Goal: Task Accomplishment & Management: Use online tool/utility

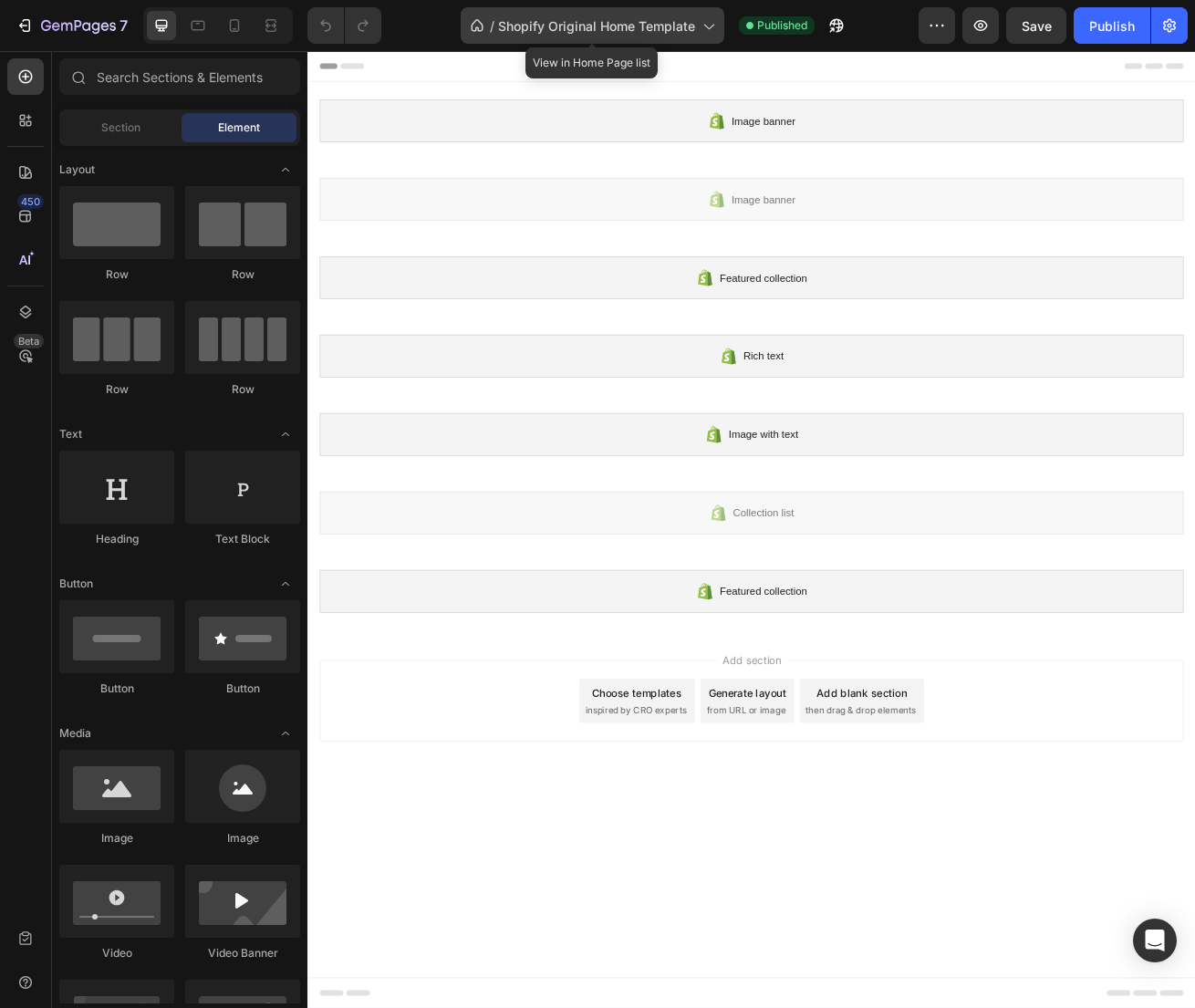
click at [624, 39] on div "/ Shopify Original Home Template" at bounding box center [593, 25] width 264 height 37
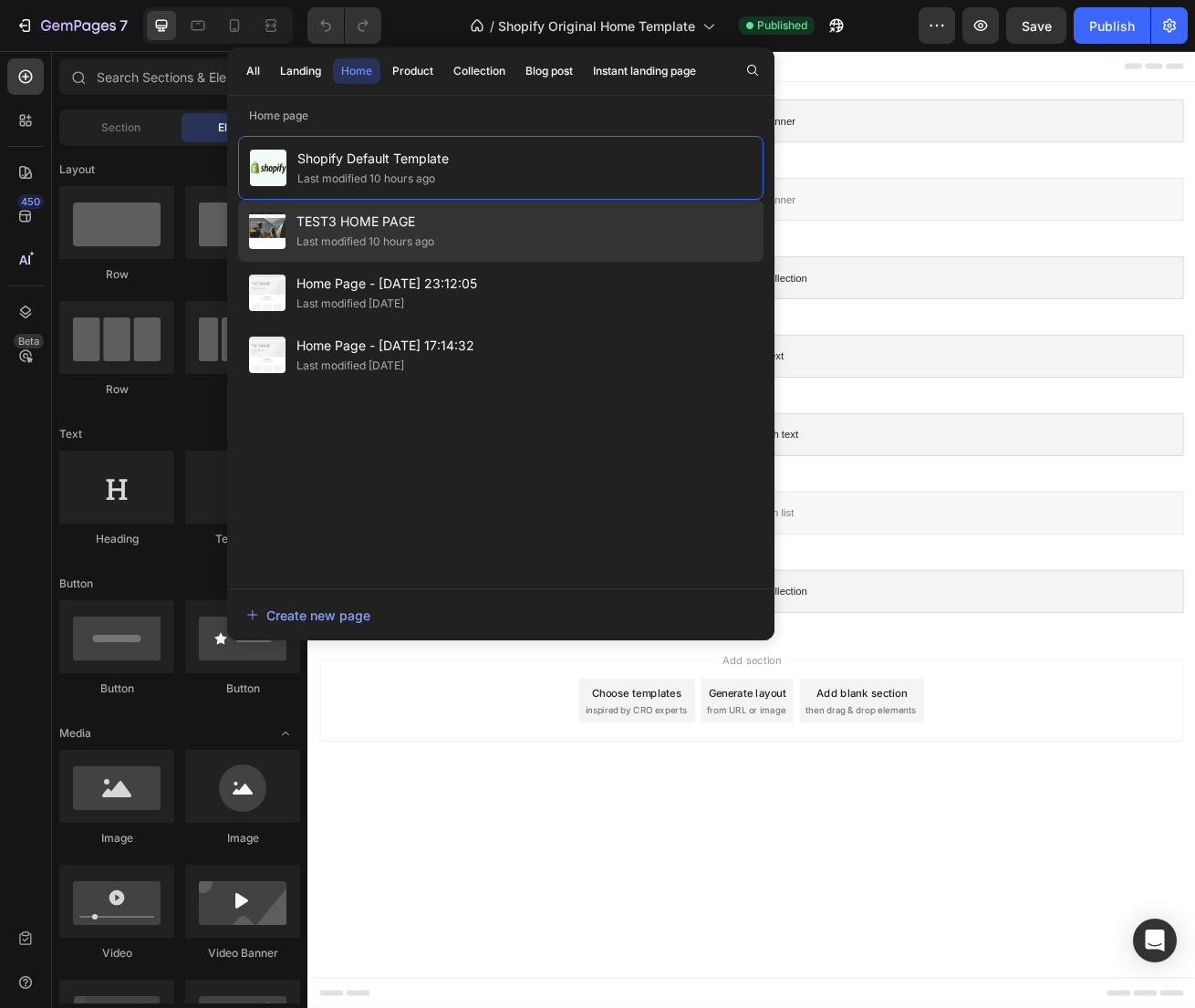
click at [357, 236] on div "Last modified 10 hours ago" at bounding box center [366, 241] width 138 height 18
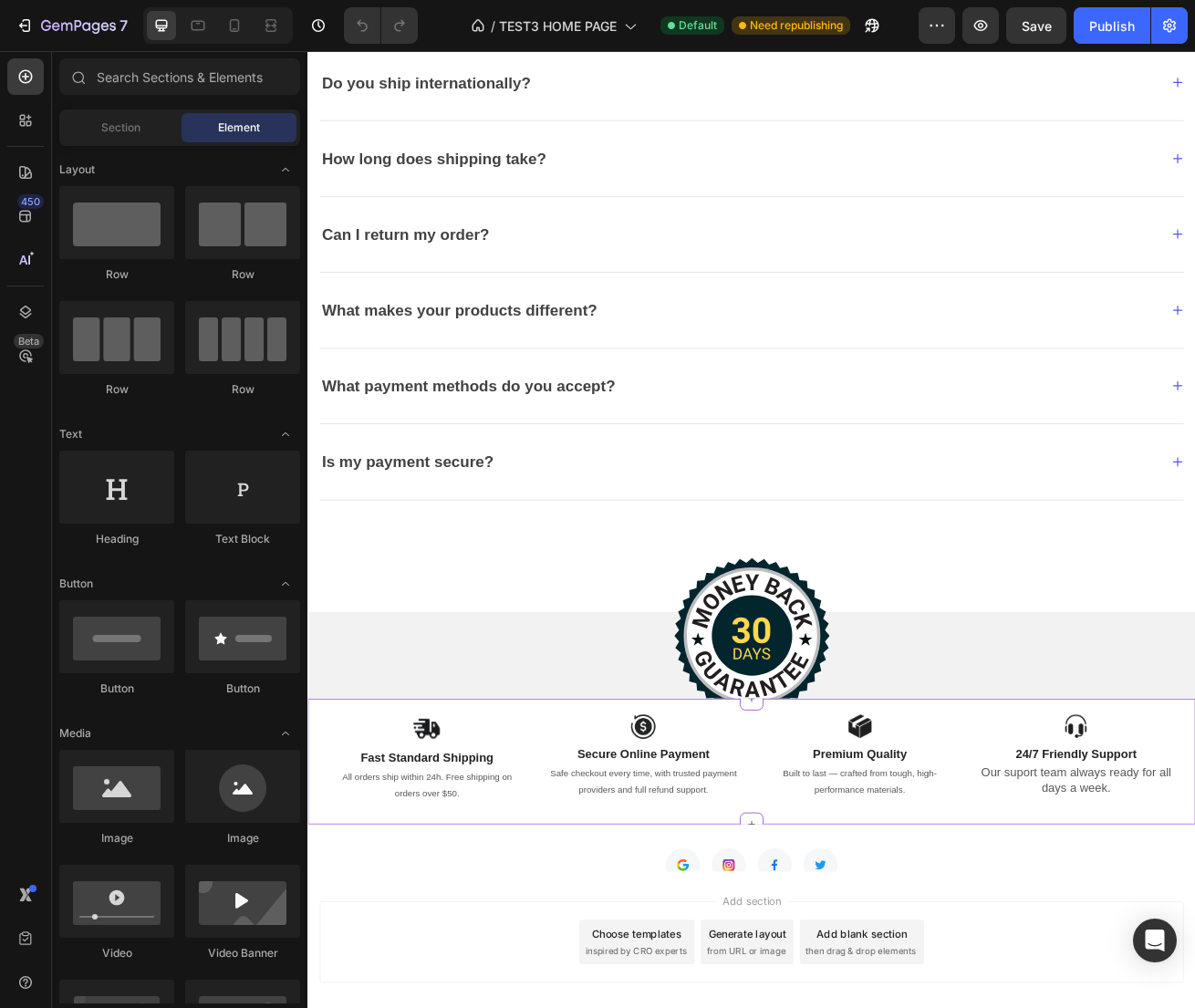
scroll to position [3754, 0]
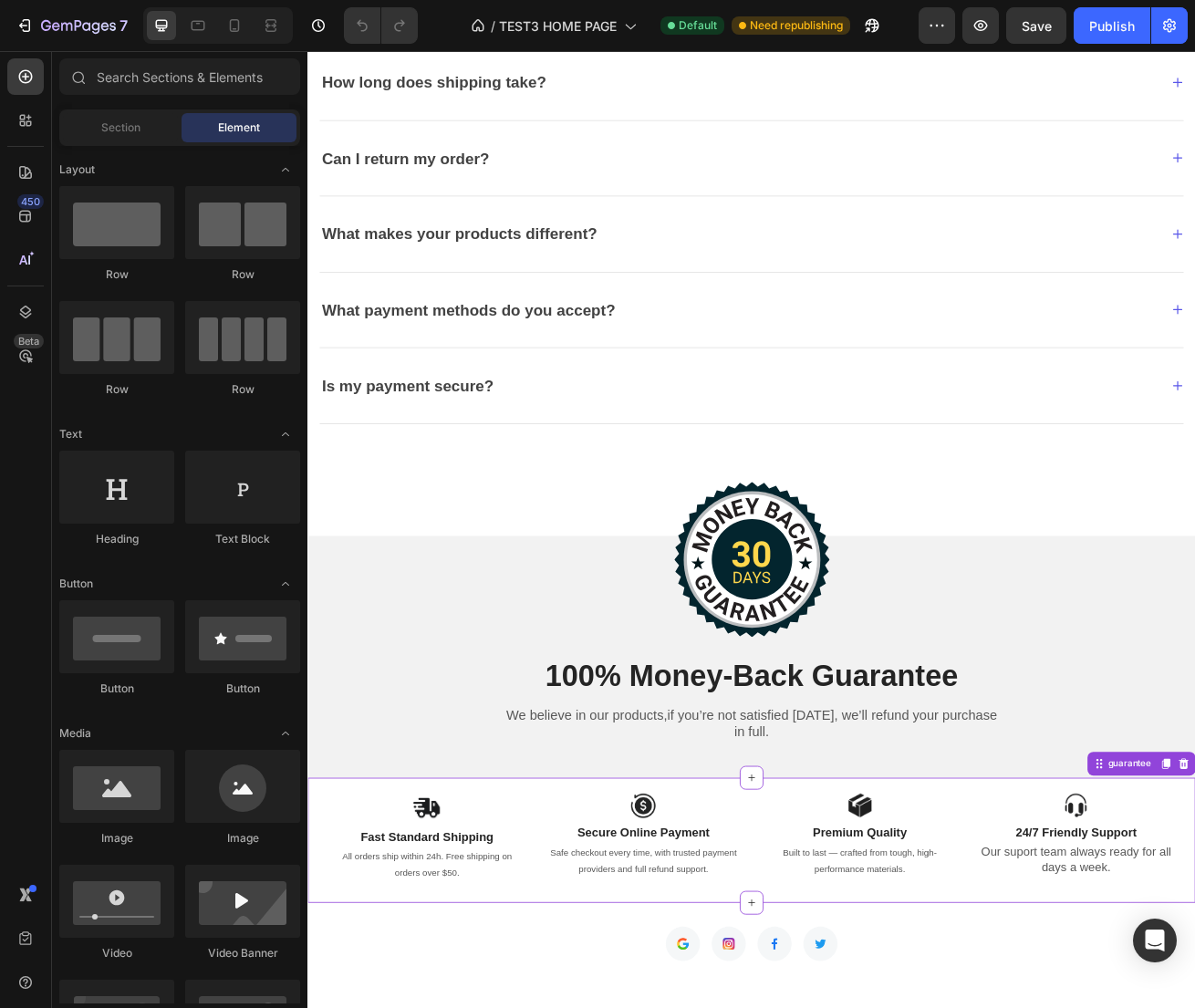
click at [510, 962] on div "Image Fast Standard Shipping Text Block All orders ship within 24h. Free shippi…" at bounding box center [855, 1022] width 1068 height 131
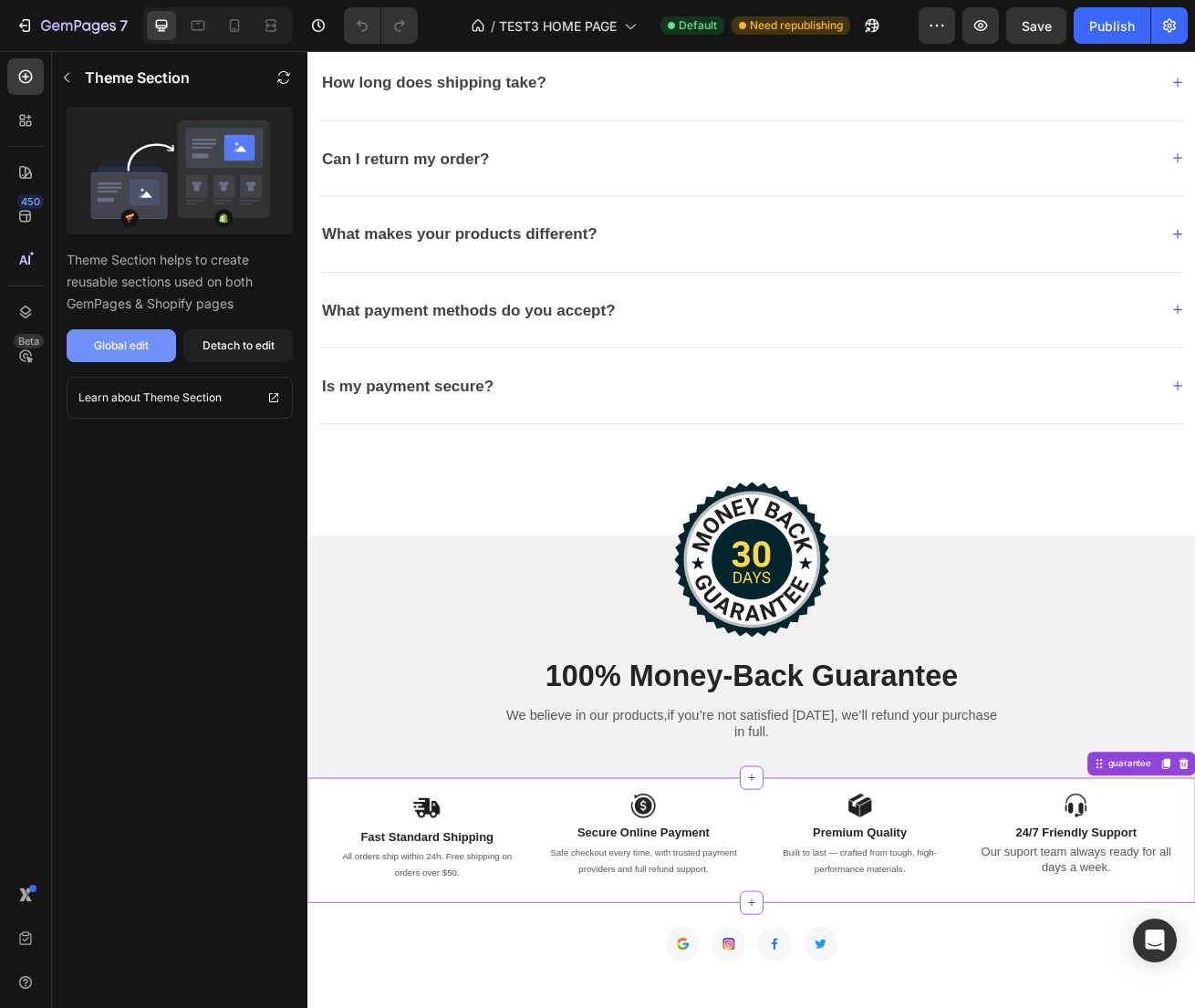
click at [111, 354] on button "Global edit" at bounding box center [122, 345] width 109 height 33
click at [290, 72] on icon "button" at bounding box center [283, 77] width 14 height 14
click at [1104, 33] on div "Publish" at bounding box center [1112, 25] width 45 height 19
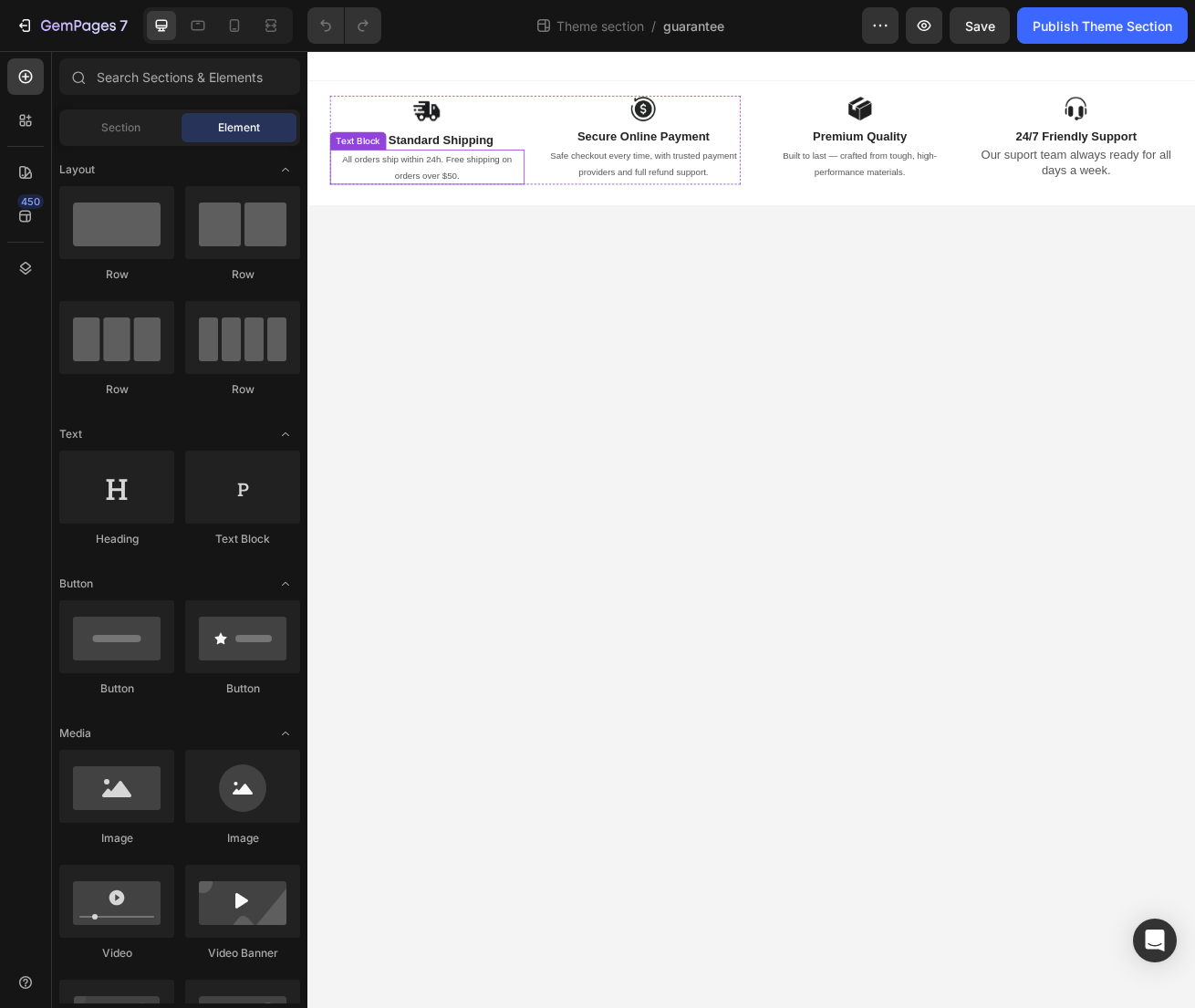
click at [499, 206] on p "All orders ship within 24h. Free shipping on orders over $50." at bounding box center [454, 194] width 237 height 41
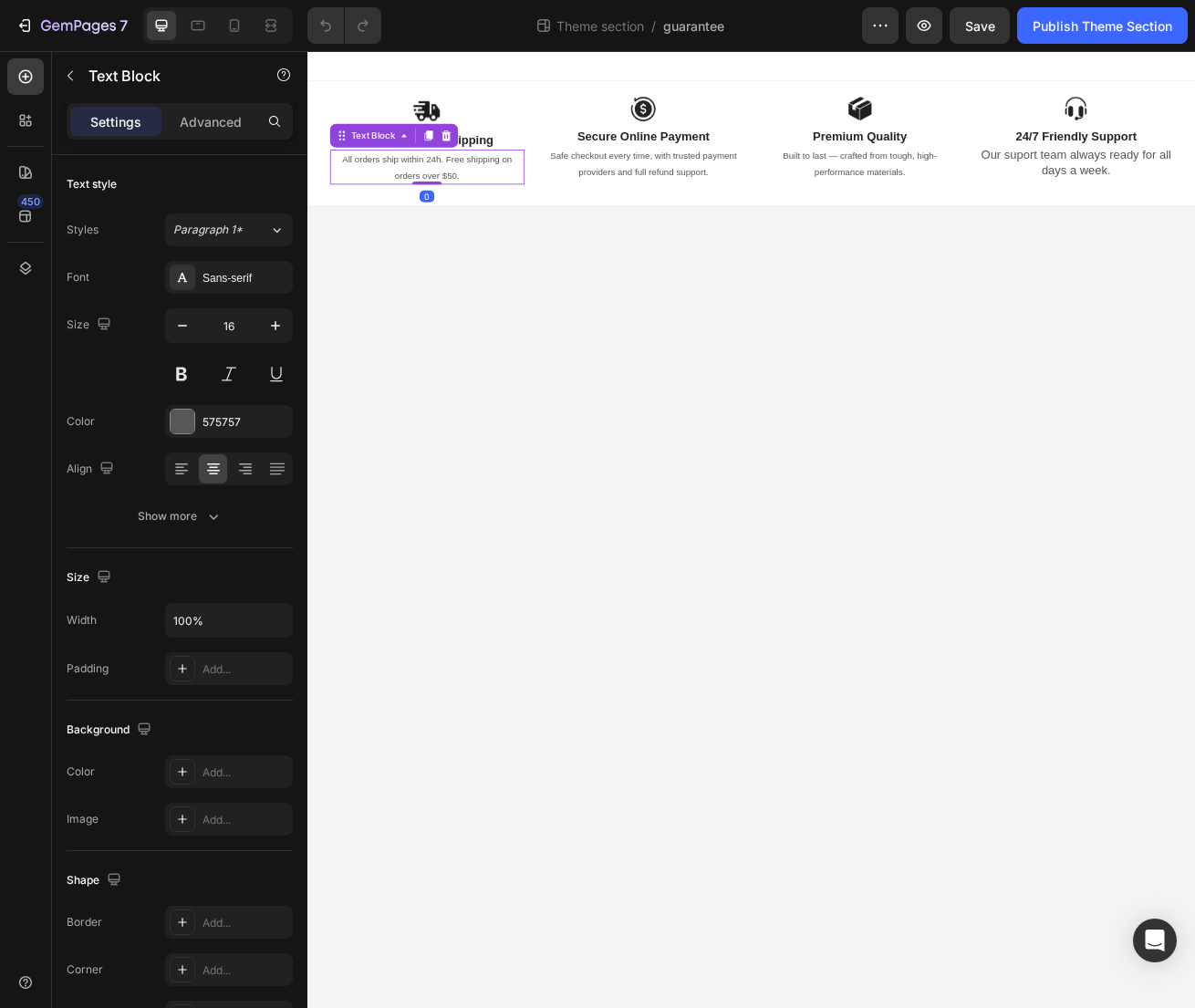
click at [485, 207] on span "All orders ship within 24h. Free shipping on orders over $50." at bounding box center [455, 194] width 209 height 33
click at [1104, 27] on div "Publish Theme Section" at bounding box center [1103, 25] width 139 height 19
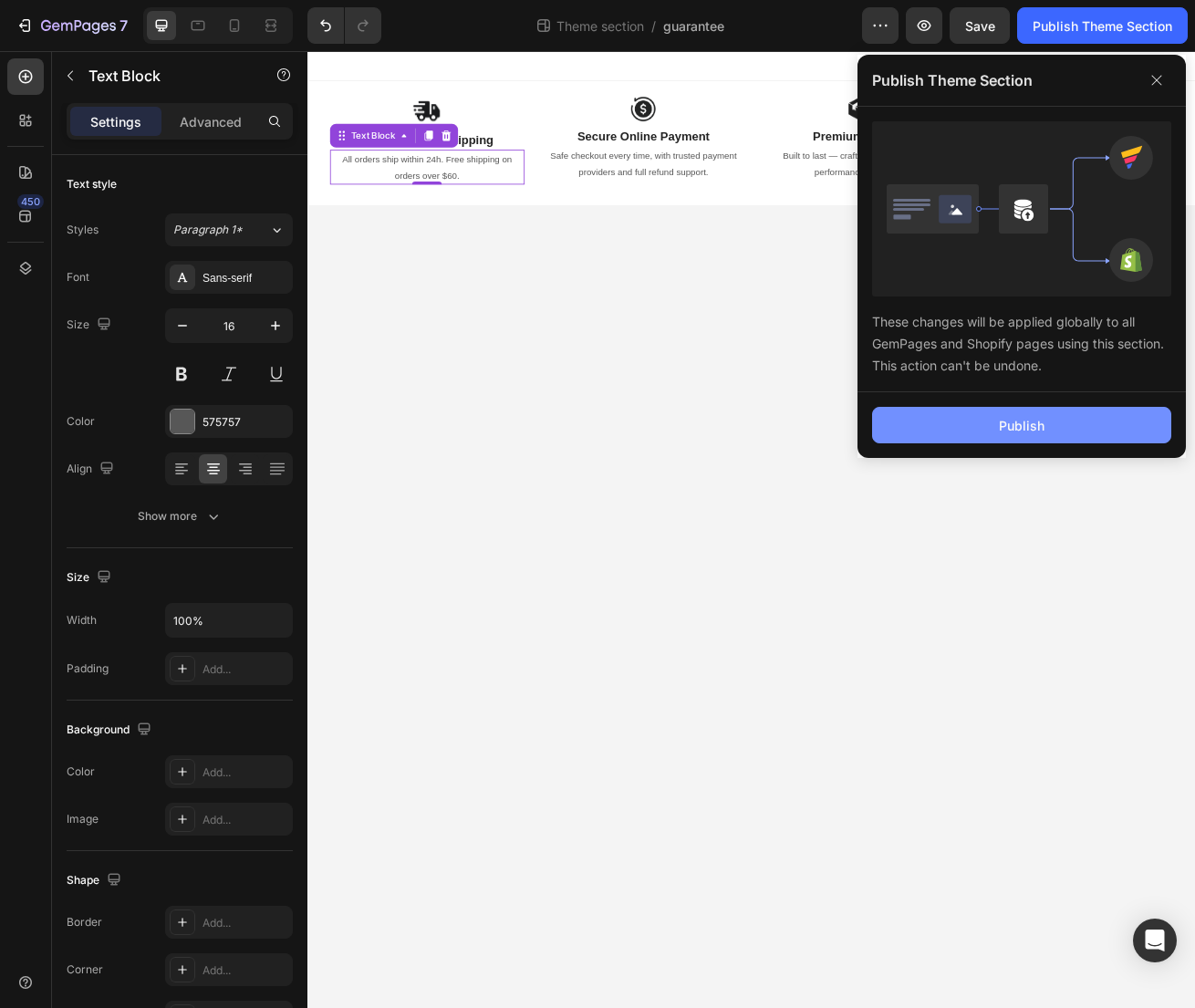
click at [1137, 407] on button "Publish" at bounding box center [1022, 425] width 300 height 37
